Goal: Information Seeking & Learning: Compare options

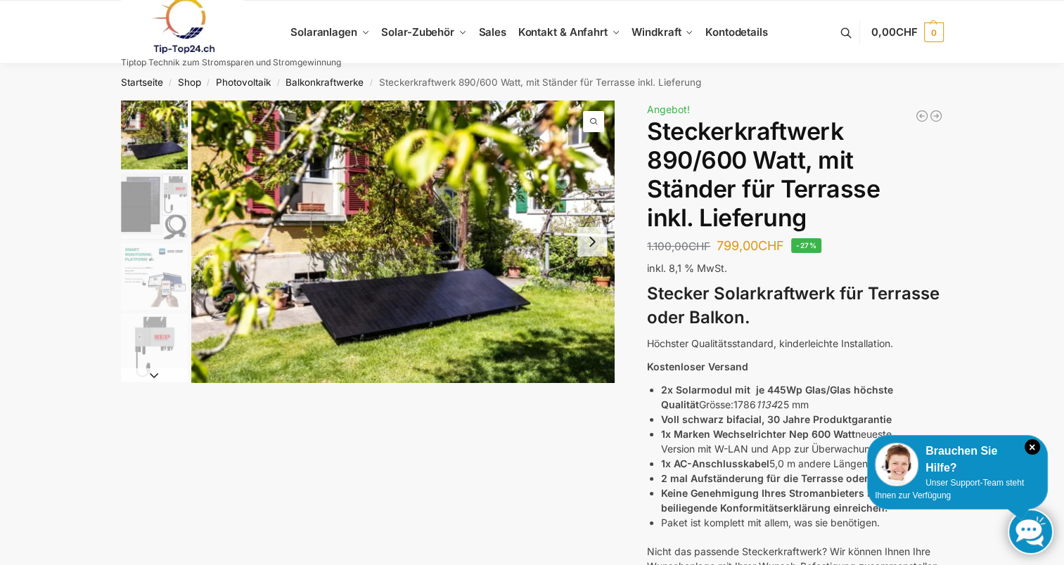
click at [333, 33] on link at bounding box center [231, 25] width 220 height 57
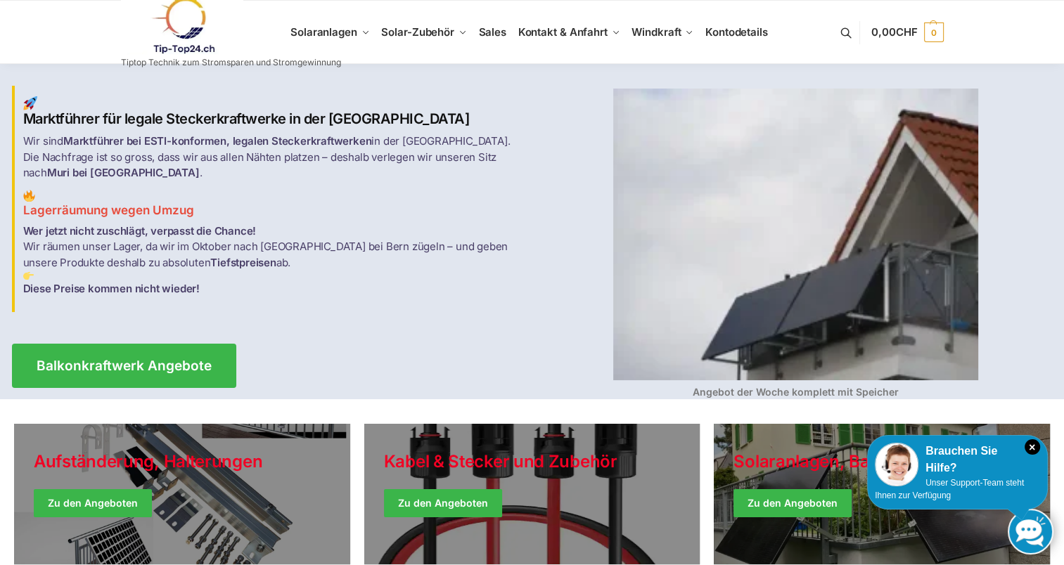
click at [334, 34] on link at bounding box center [231, 25] width 220 height 57
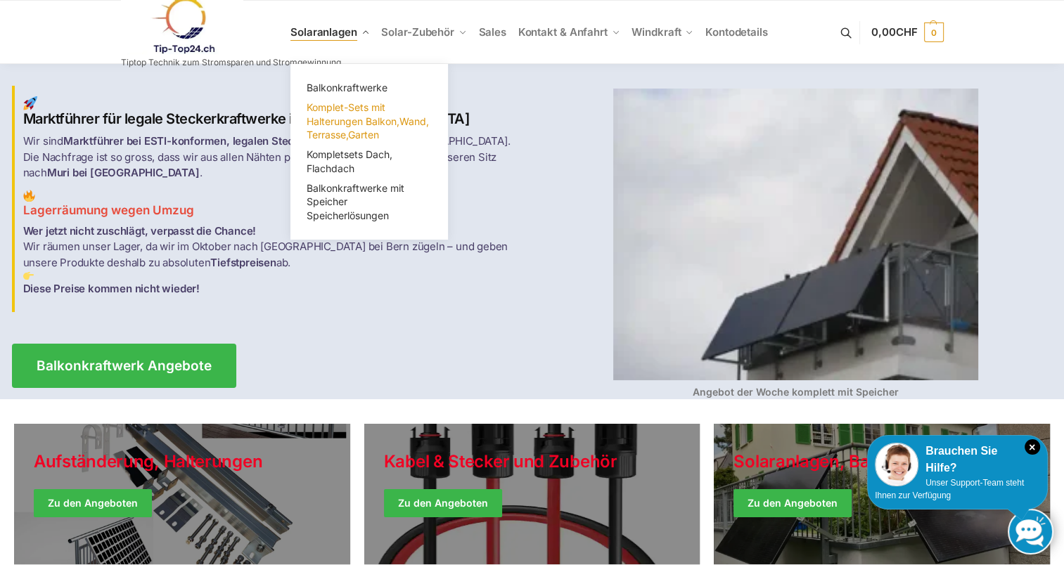
click at [342, 110] on span "Komplet-Sets mit Halterungen Balkon,Wand, Terrasse,Garten" at bounding box center [367, 120] width 122 height 39
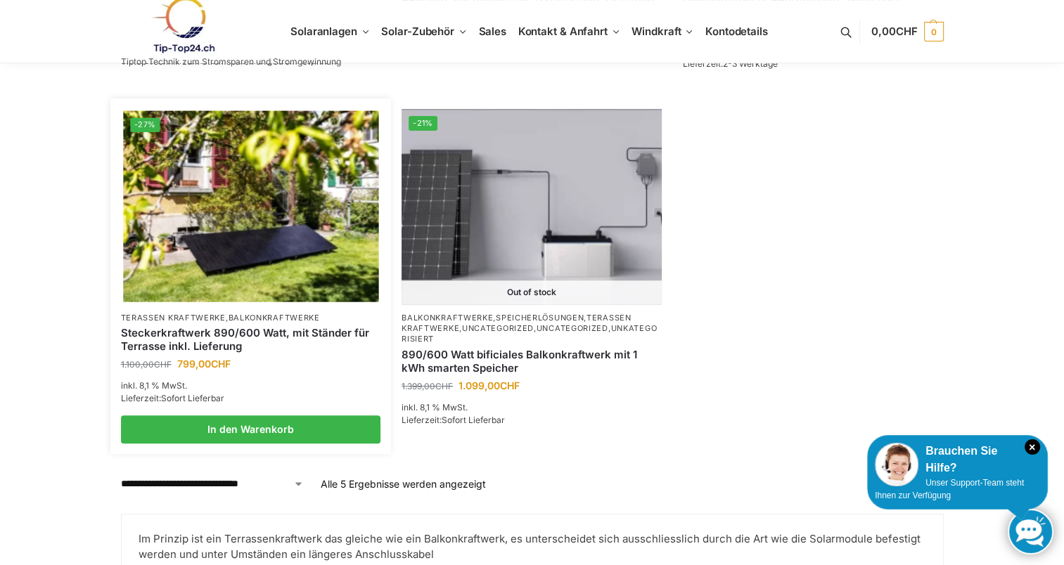
scroll to position [536, 0]
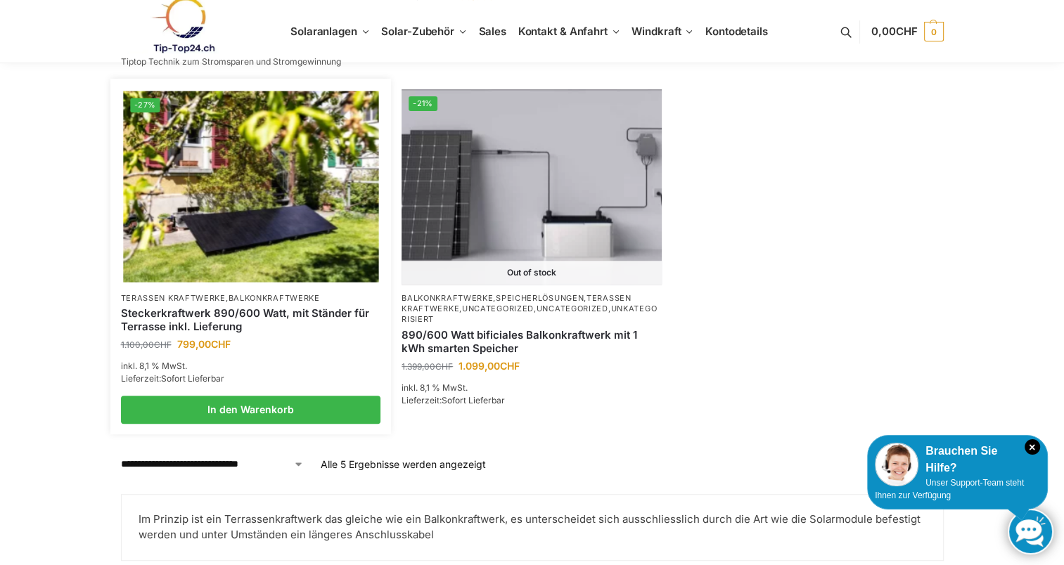
click at [290, 314] on link "Steckerkraftwerk 890/600 Watt, mit Ständer für Terrasse inkl. Lieferung" at bounding box center [251, 319] width 260 height 27
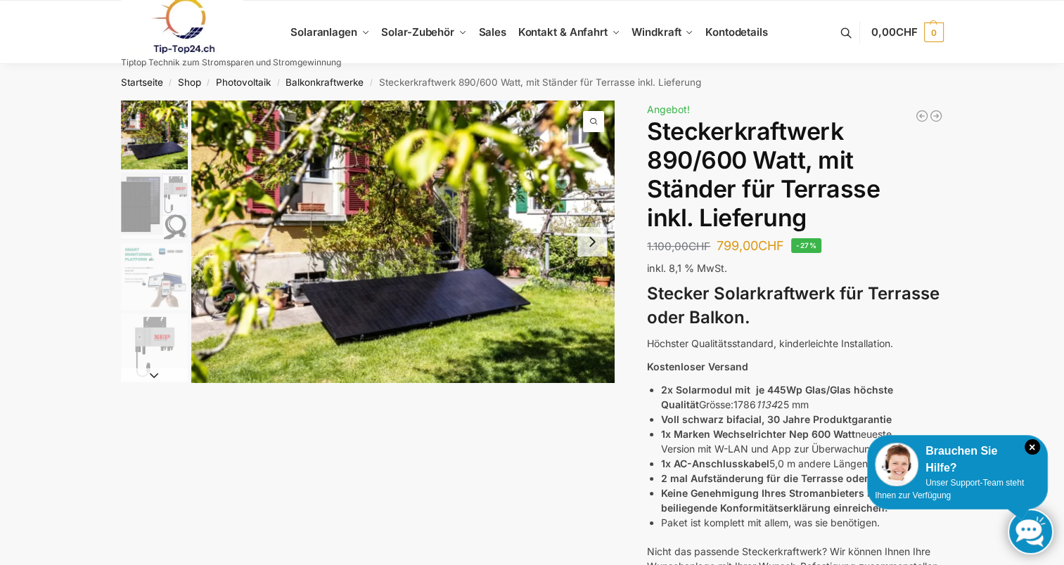
click at [157, 209] on img "2 / 10" at bounding box center [154, 206] width 67 height 67
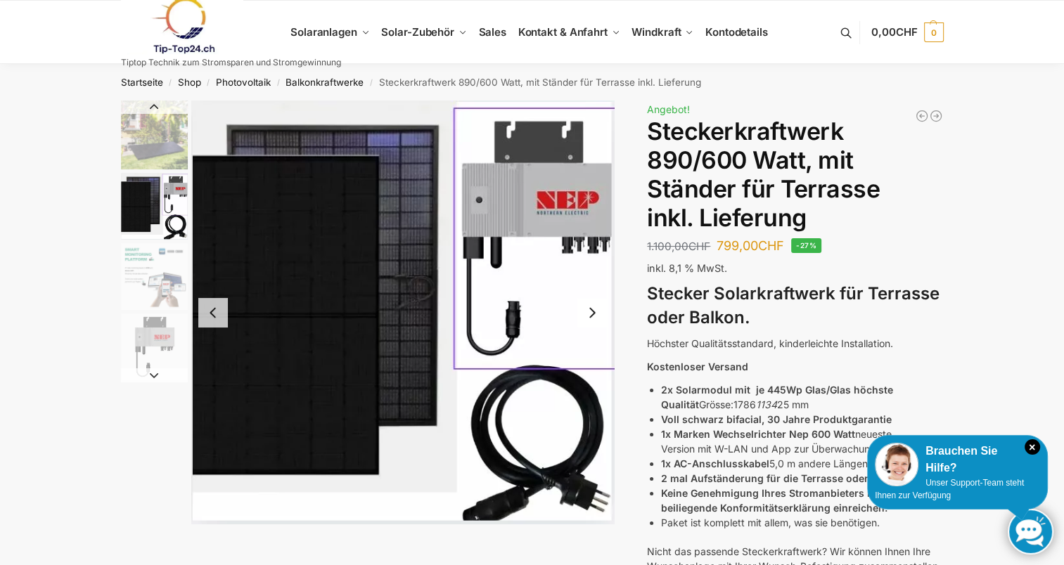
click at [149, 288] on img "3 / 10" at bounding box center [154, 276] width 67 height 67
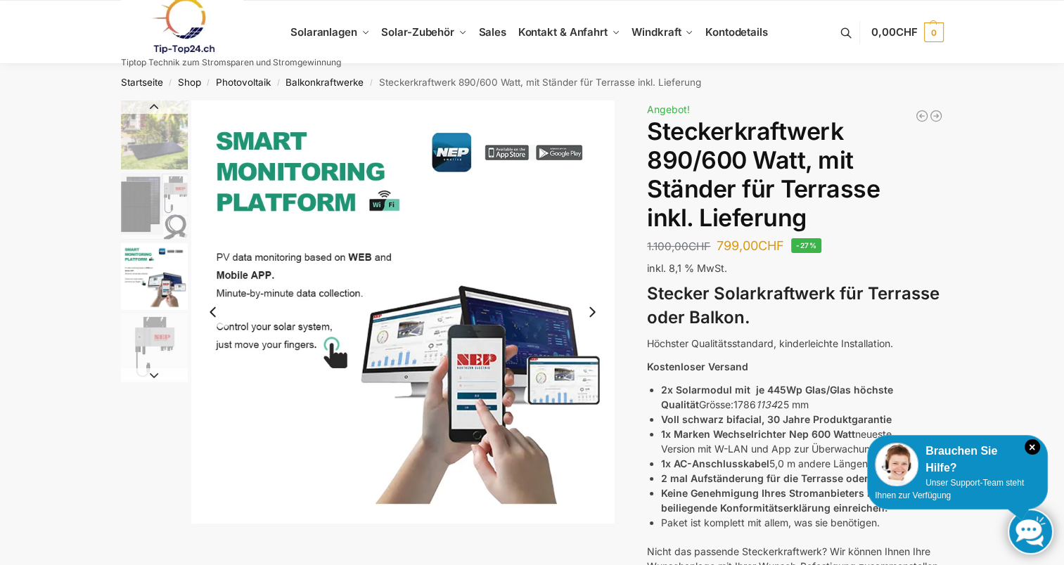
click at [154, 350] on img "4 / 10" at bounding box center [154, 347] width 67 height 67
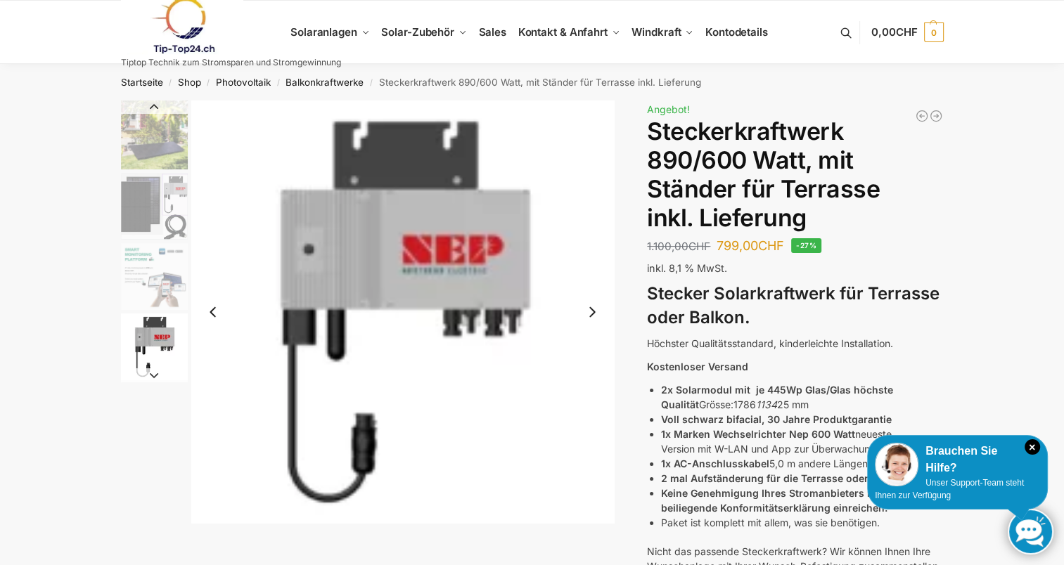
click at [151, 284] on img "3 / 10" at bounding box center [154, 276] width 67 height 67
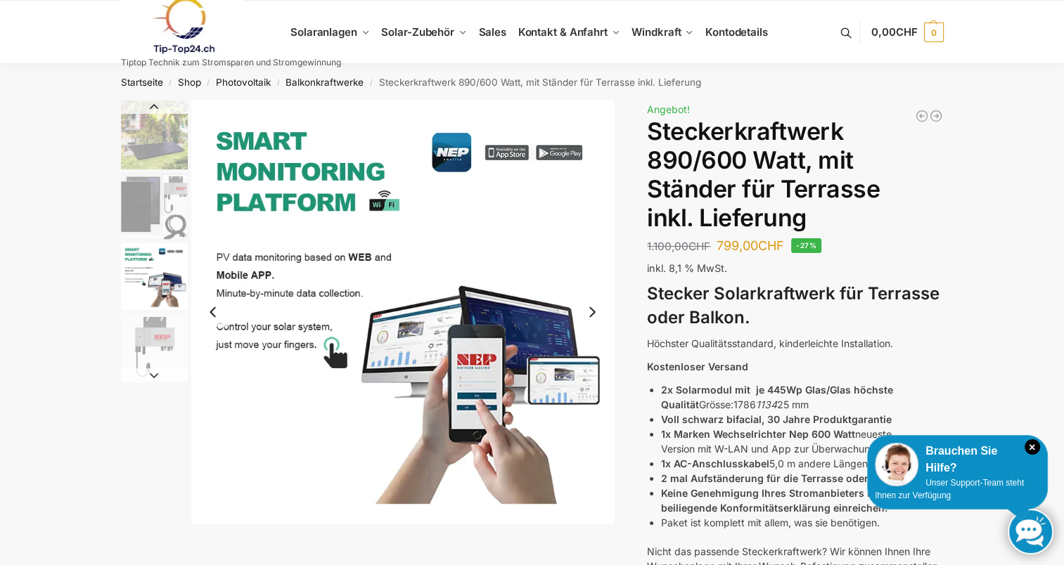
click at [147, 186] on img "2 / 10" at bounding box center [154, 206] width 67 height 67
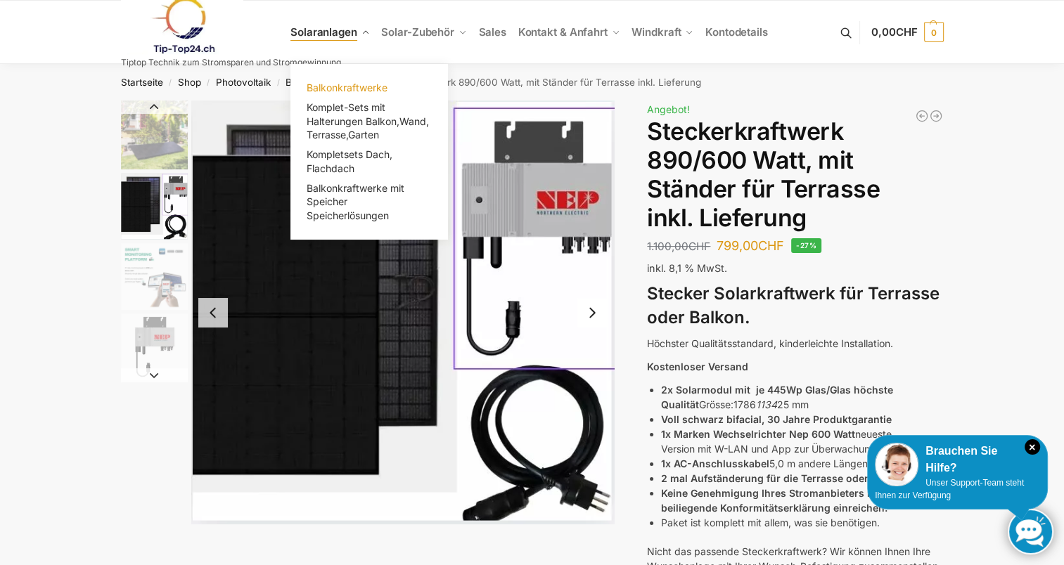
click at [344, 81] on link "Balkonkraftwerke" at bounding box center [369, 88] width 141 height 20
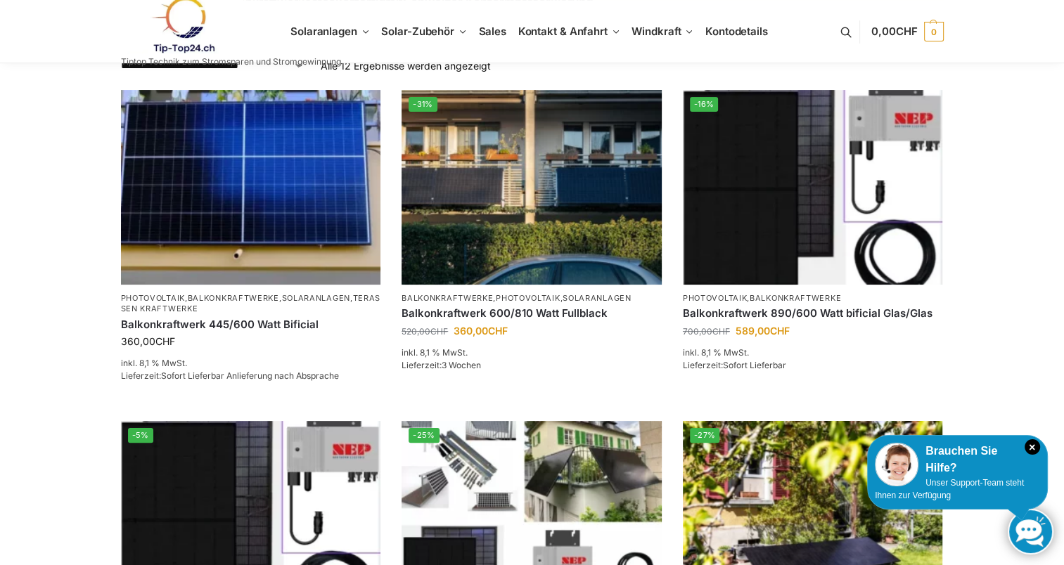
scroll to position [233, 0]
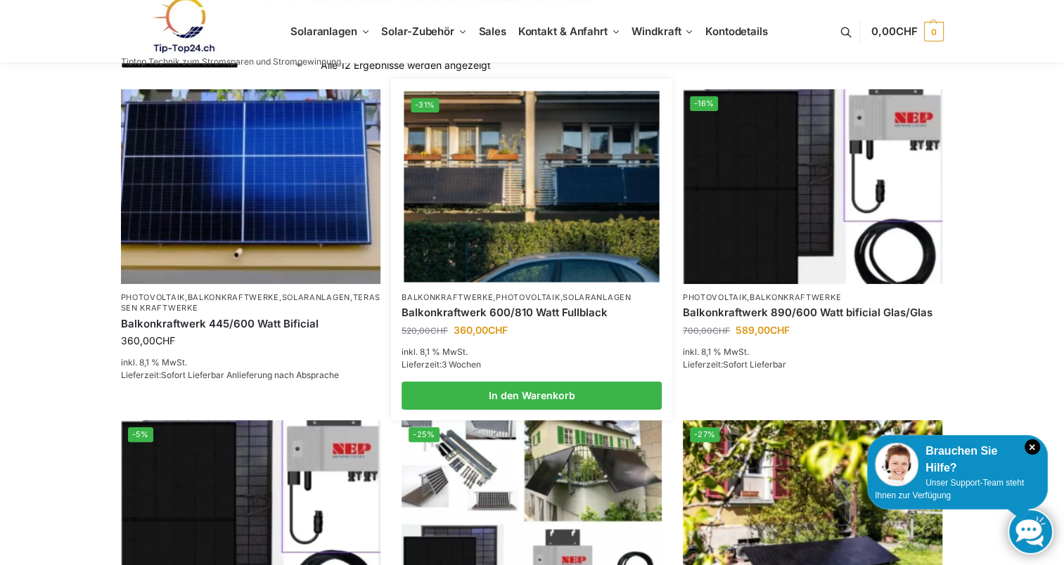
click at [537, 309] on link "Balkonkraftwerk 600/810 Watt Fullblack" at bounding box center [531, 313] width 260 height 14
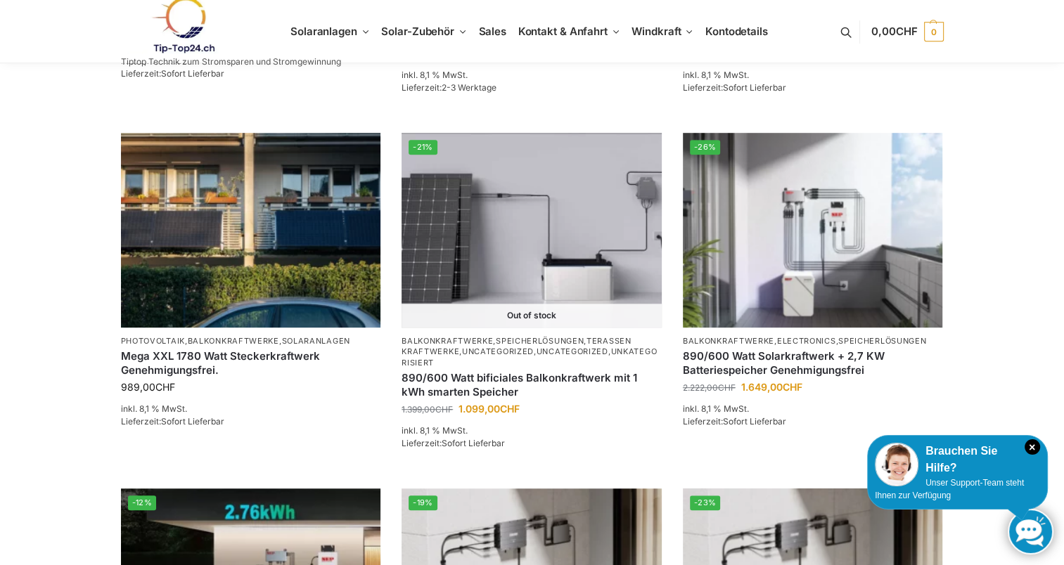
scroll to position [856, 0]
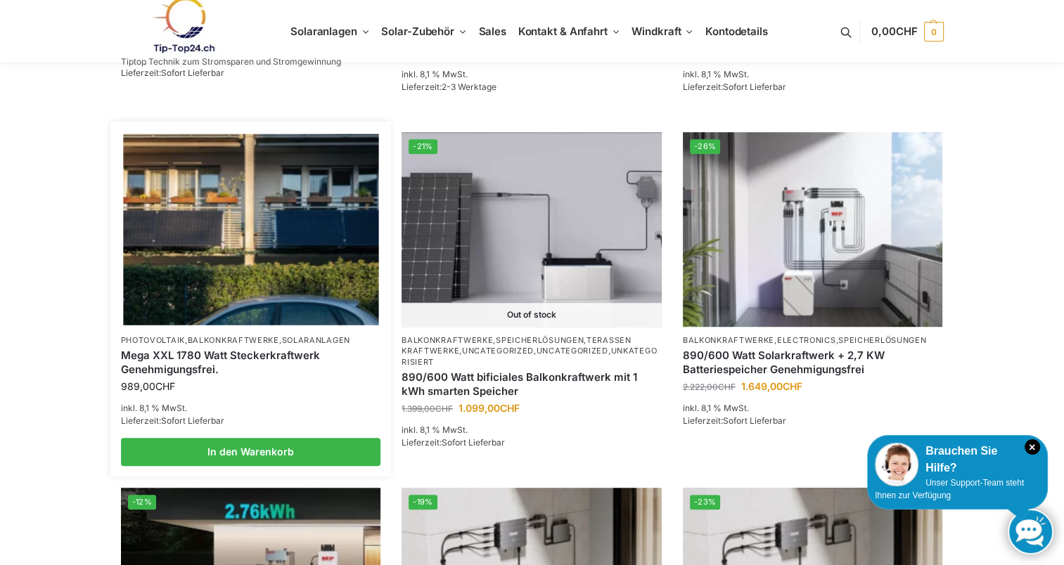
click at [228, 357] on link "Mega XXL 1780 Watt Steckerkraftwerk Genehmigungsfrei." at bounding box center [251, 362] width 260 height 27
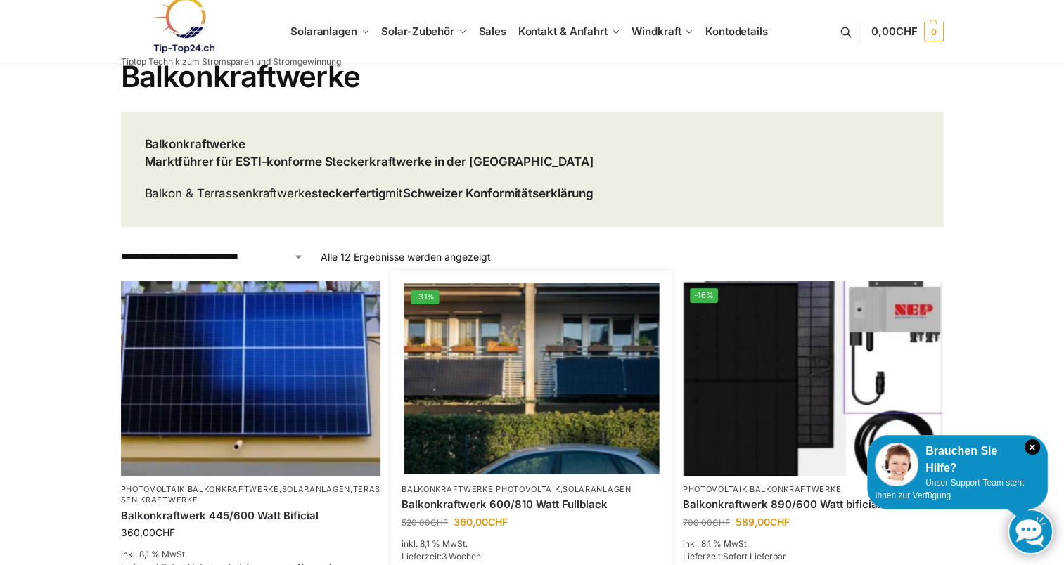
scroll to position [32, 0]
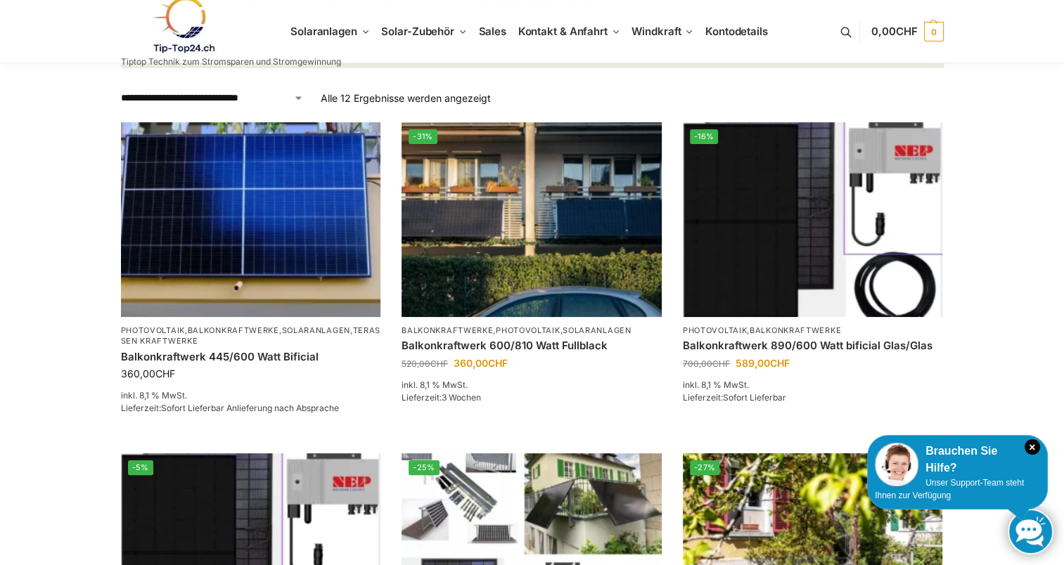
scroll to position [205, 0]
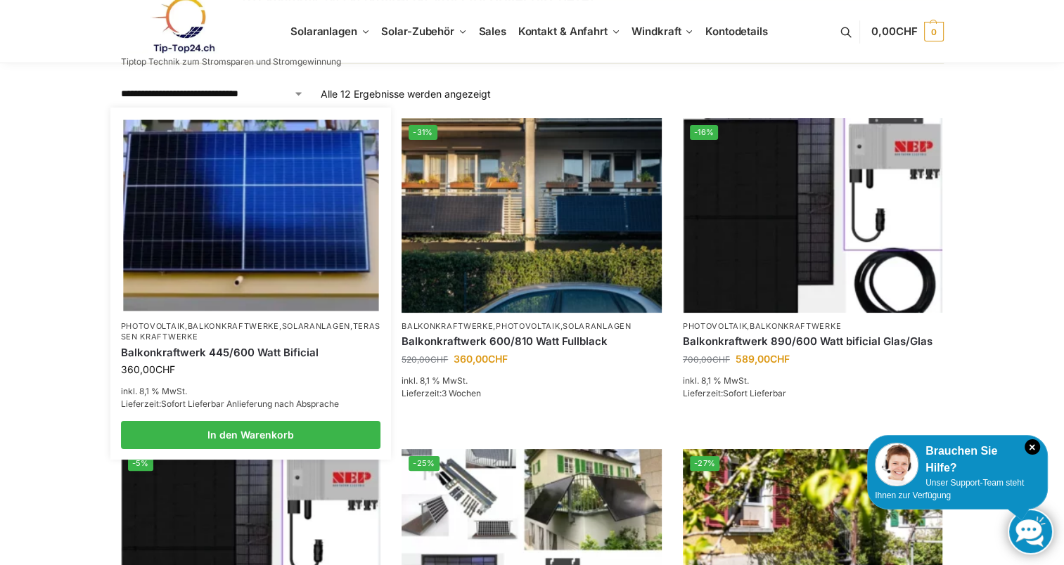
click at [311, 327] on link "Solaranlagen" at bounding box center [316, 326] width 68 height 10
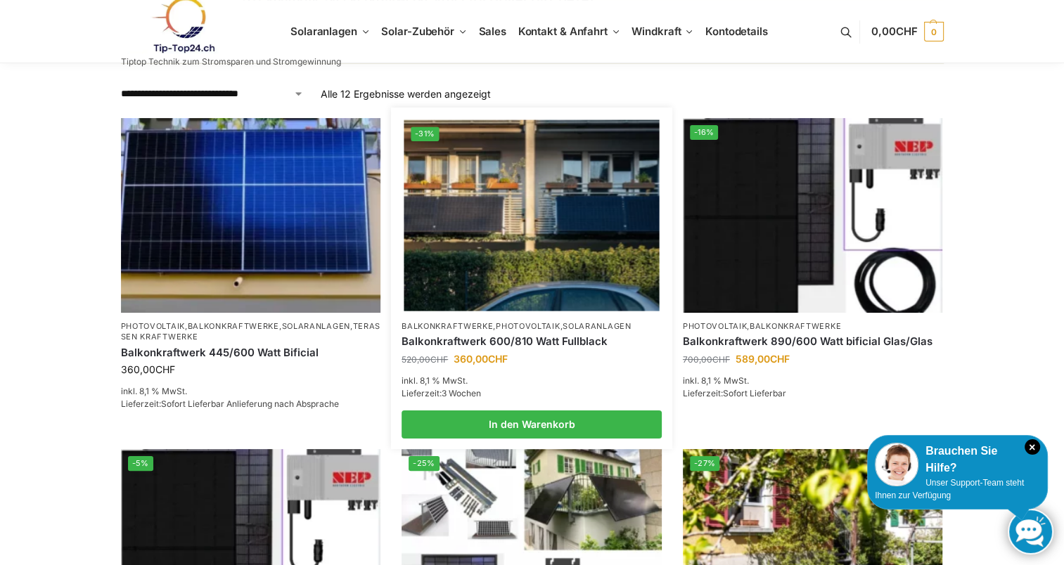
click at [519, 342] on link "Balkonkraftwerk 600/810 Watt Fullblack" at bounding box center [531, 342] width 260 height 14
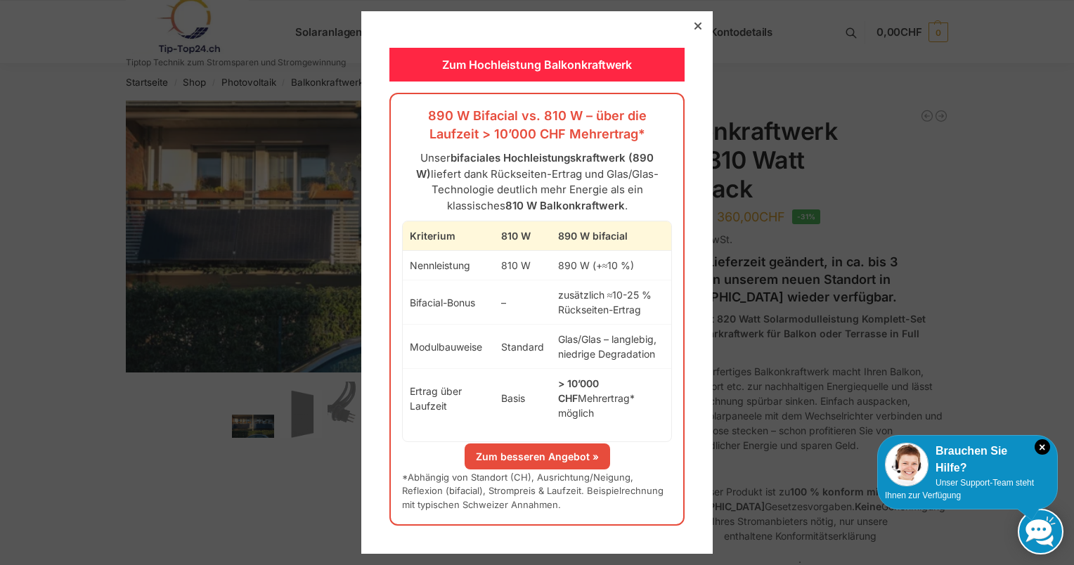
click at [695, 30] on icon at bounding box center [698, 25] width 7 height 7
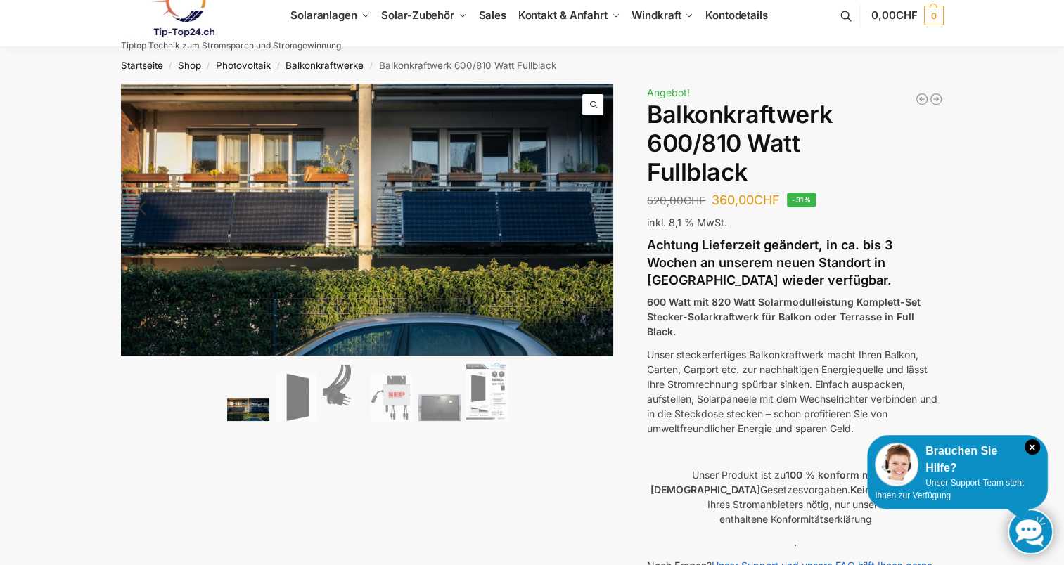
scroll to position [15, 0]
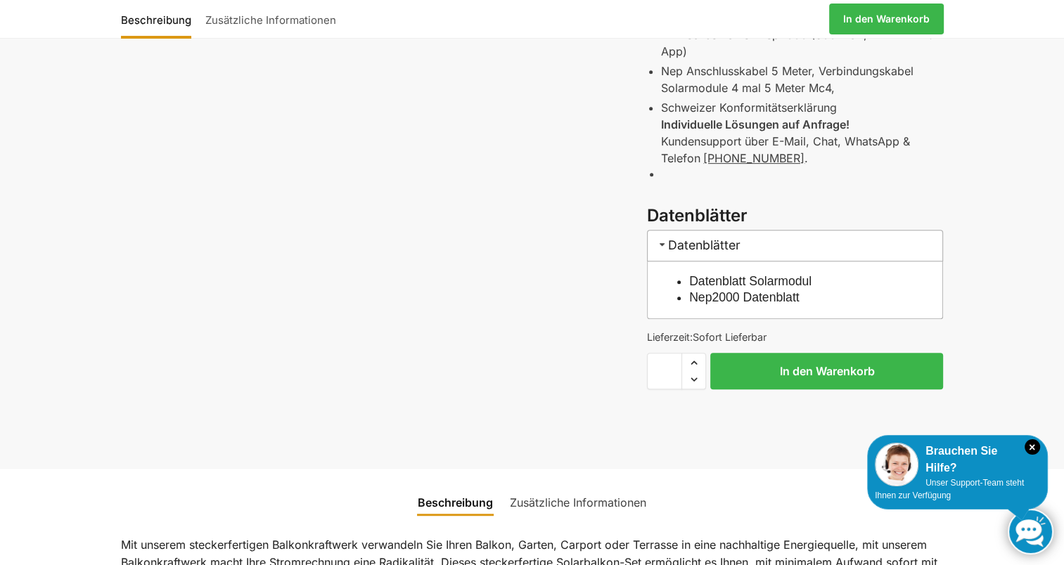
scroll to position [609, 0]
click at [720, 297] on link "Nep2000 Datenblatt" at bounding box center [744, 297] width 110 height 14
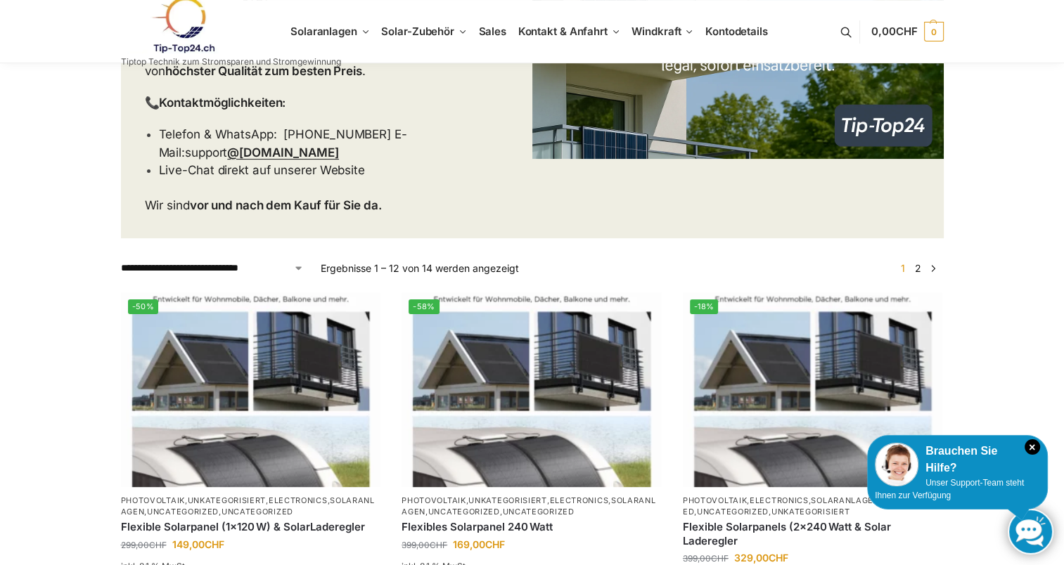
scroll to position [348, 0]
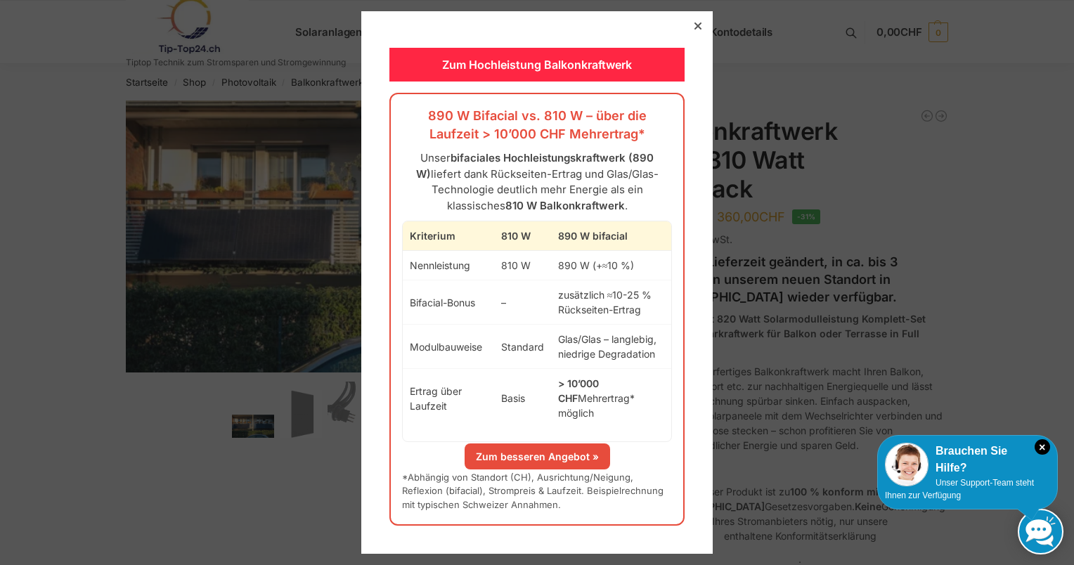
click at [530, 444] on link "Zum besseren Angebot »" at bounding box center [538, 457] width 146 height 26
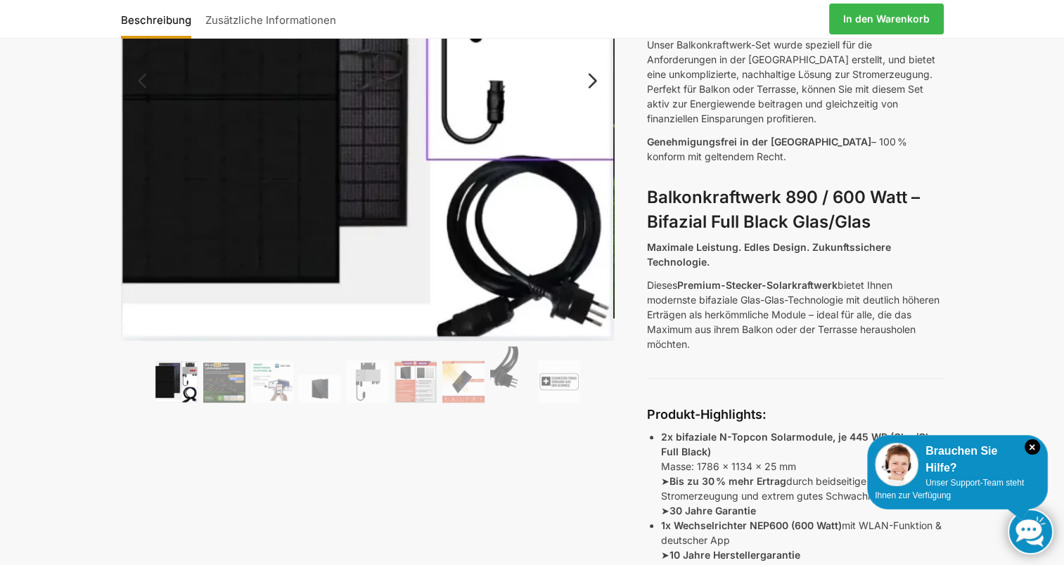
scroll to position [252, 0]
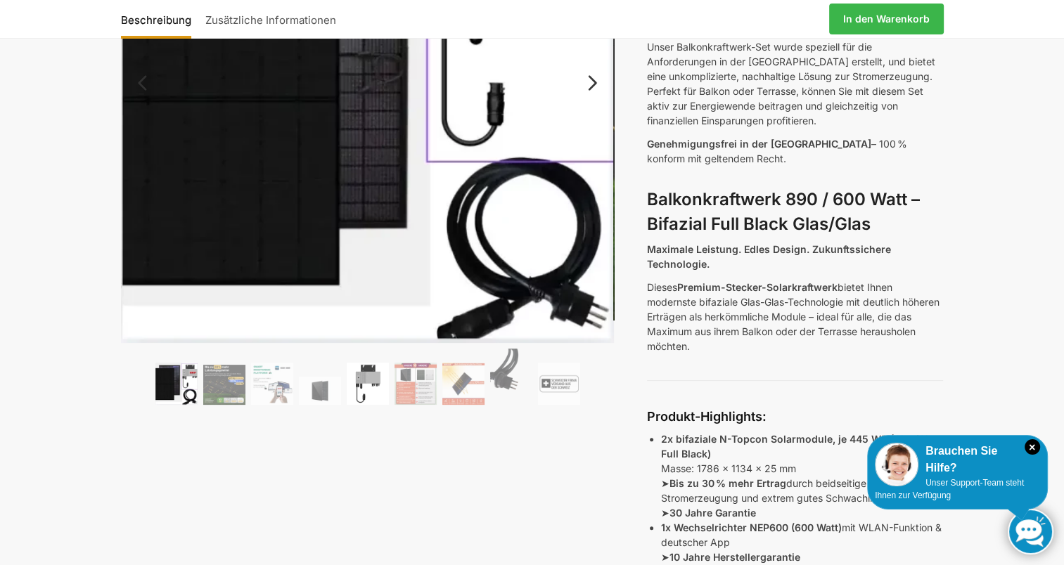
click at [375, 374] on img at bounding box center [368, 384] width 42 height 42
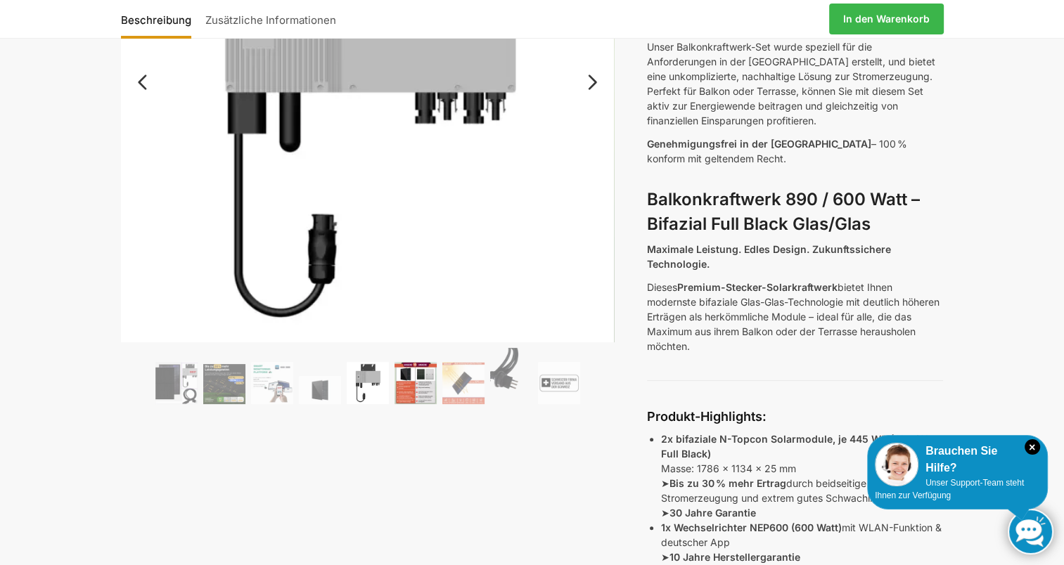
click at [418, 378] on img at bounding box center [415, 383] width 42 height 42
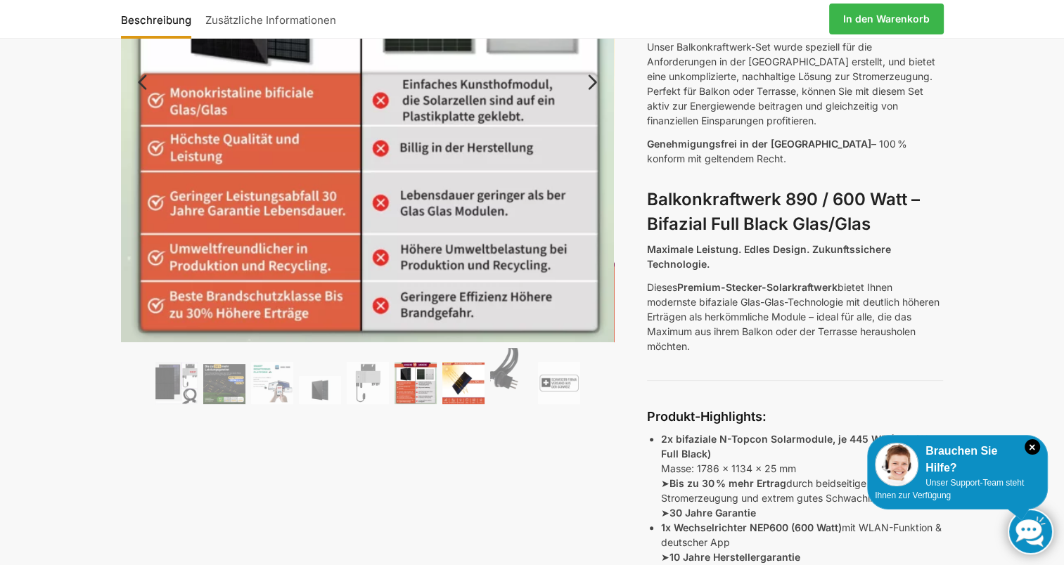
click at [463, 391] on img at bounding box center [463, 383] width 42 height 42
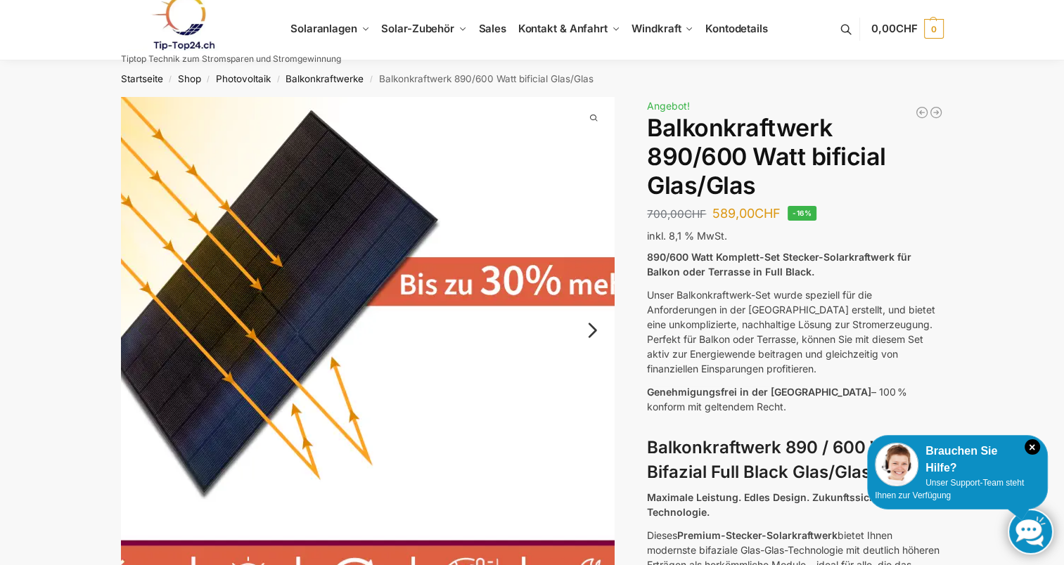
scroll to position [3, 0]
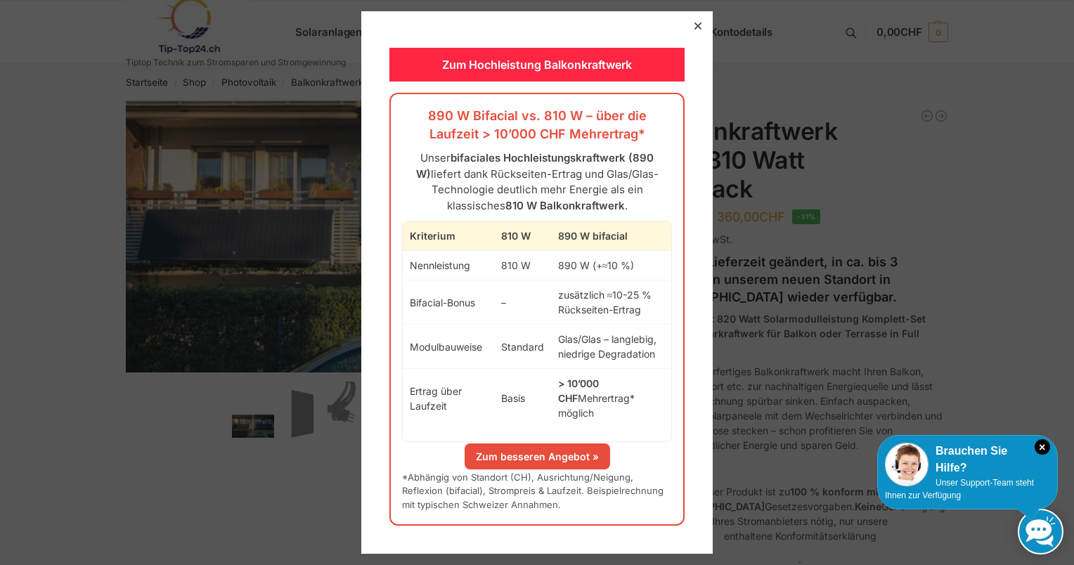
click at [696, 31] on div "Zum Hochleistung Balkonkraftwerk 890 W Bifacial vs. 810 W – über die Laufzeit >…" at bounding box center [536, 282] width 351 height 543
click at [695, 30] on icon at bounding box center [698, 25] width 7 height 7
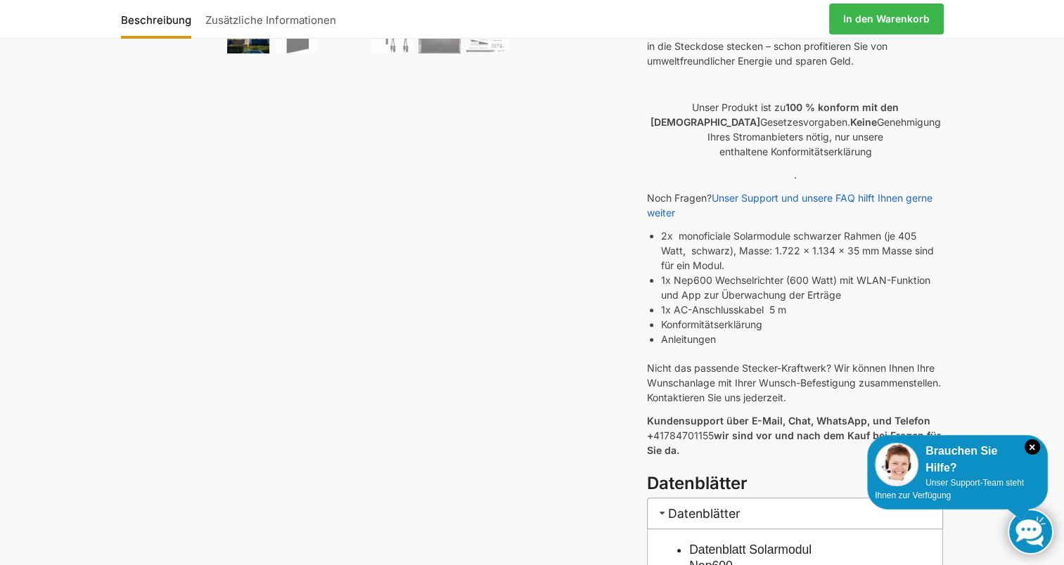
scroll to position [388, 0]
